Goal: Information Seeking & Learning: Learn about a topic

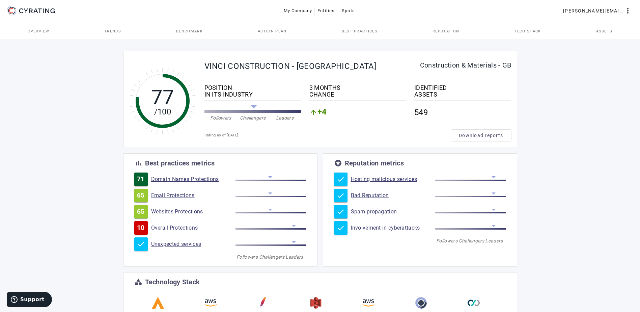
click at [624, 108] on div "77 /100 VINCI CONSTRUCTION - UNITED KINGDOM Construction & Materials - GB POSIT…" at bounding box center [320, 239] width 640 height 402
click at [200, 177] on link "Domain Names Protections" at bounding box center [193, 179] width 84 height 7
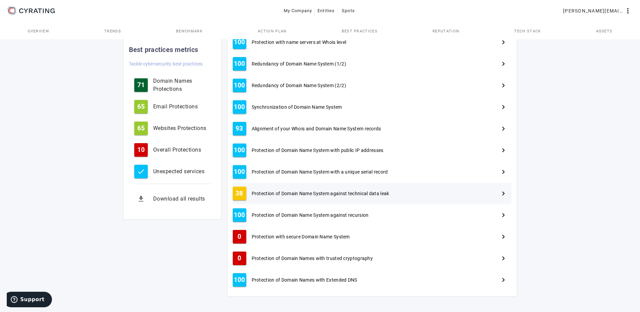
scroll to position [245, 0]
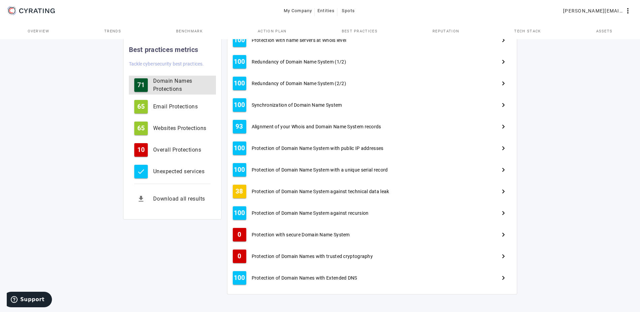
click at [172, 88] on div "Domain Names Protections" at bounding box center [181, 85] width 57 height 16
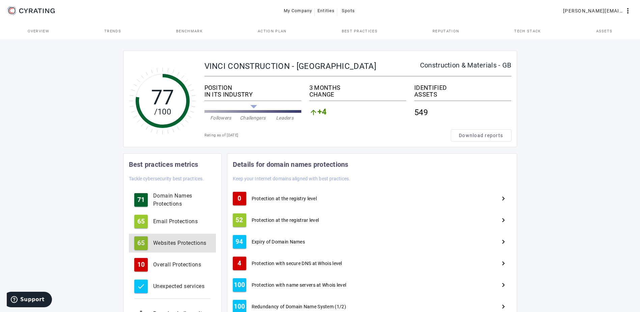
click at [178, 241] on div "Websites Protections" at bounding box center [181, 243] width 57 height 8
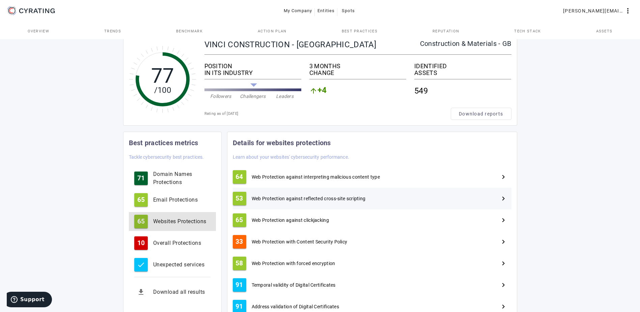
scroll to position [67, 0]
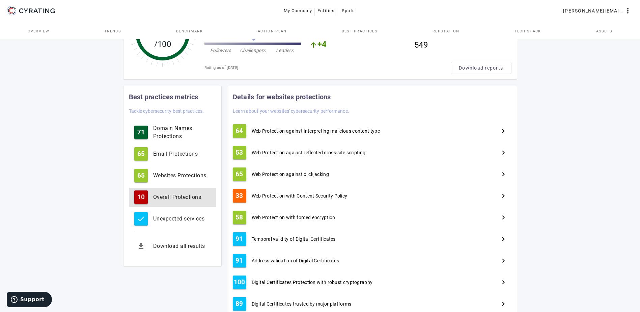
click at [190, 196] on div "Overall Protections" at bounding box center [181, 197] width 57 height 8
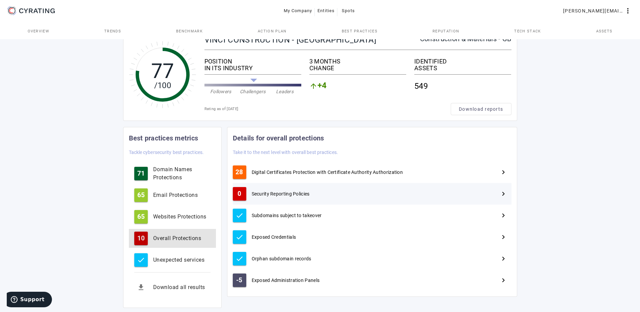
scroll to position [40, 0]
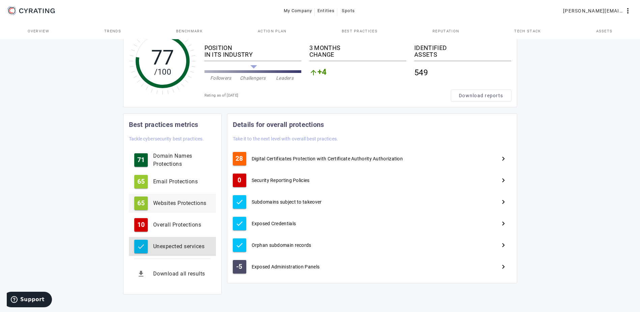
click at [174, 247] on div "Unexpected services" at bounding box center [181, 246] width 57 height 8
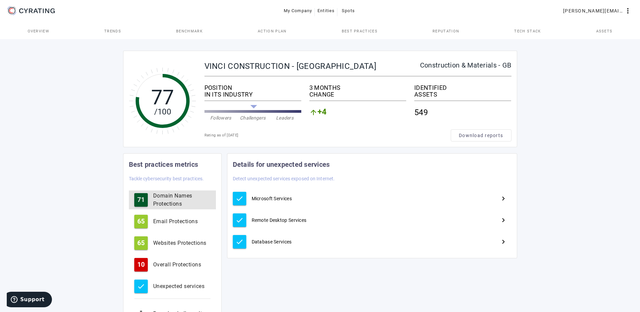
click at [174, 197] on div "Domain Names Protections" at bounding box center [181, 200] width 57 height 16
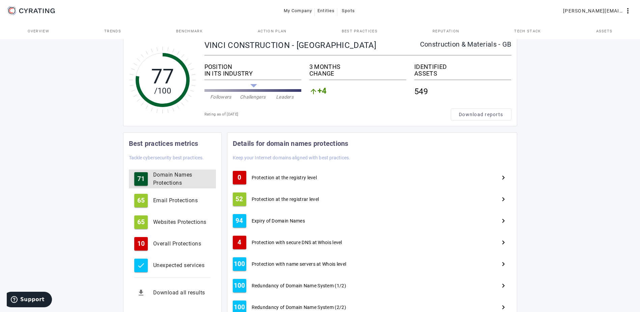
scroll to position [34, 0]
